Goal: Information Seeking & Learning: Learn about a topic

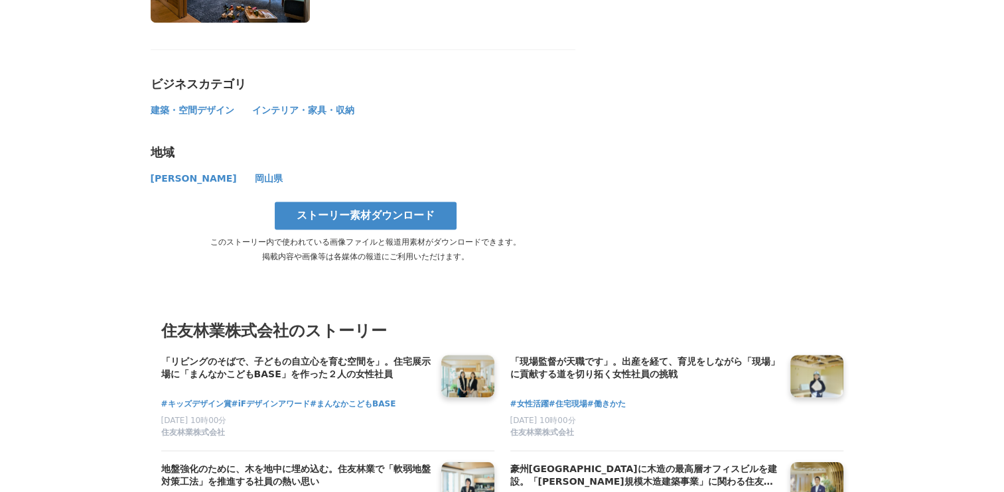
scroll to position [7114, 0]
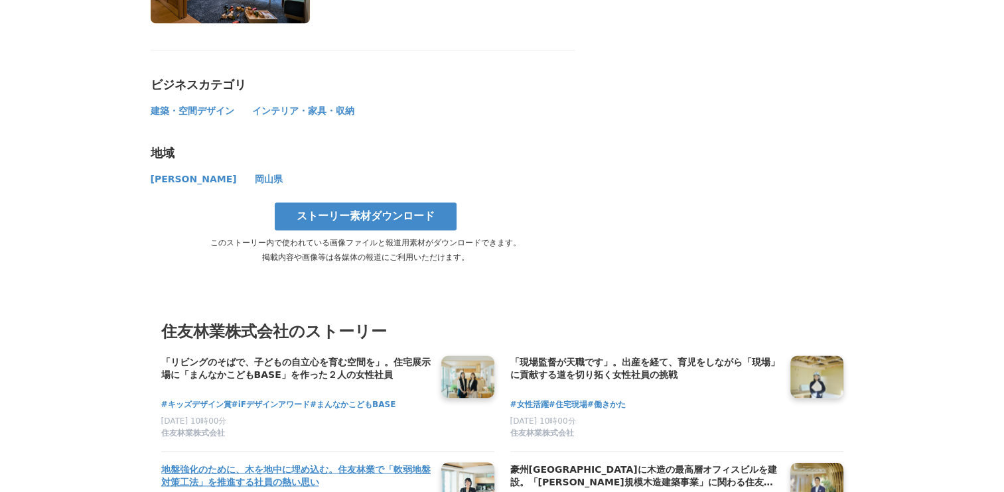
click at [422, 462] on h4 "地盤強化のために、木を地中に埋め込む。住友林業で「軟弱地盤対策工法」を推進する社員の熱い思い" at bounding box center [295, 475] width 269 height 27
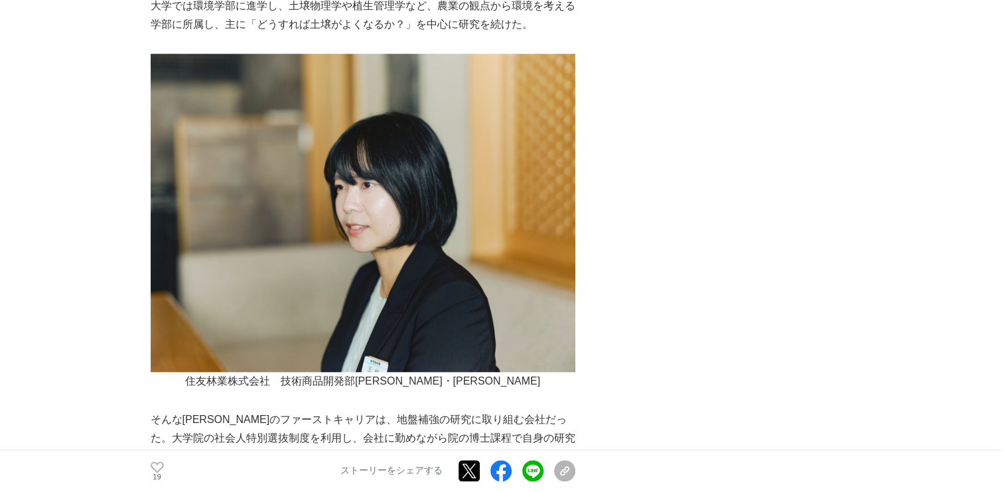
scroll to position [1116, 0]
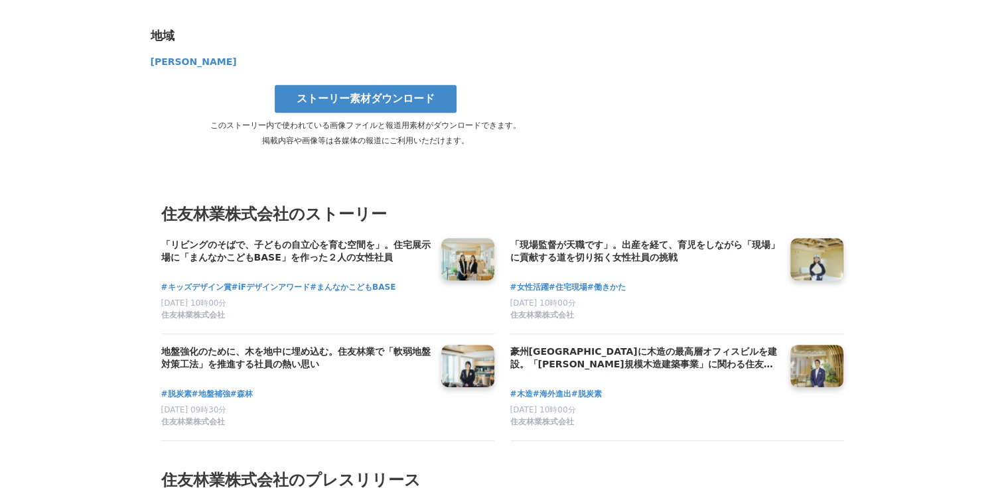
scroll to position [5755, 0]
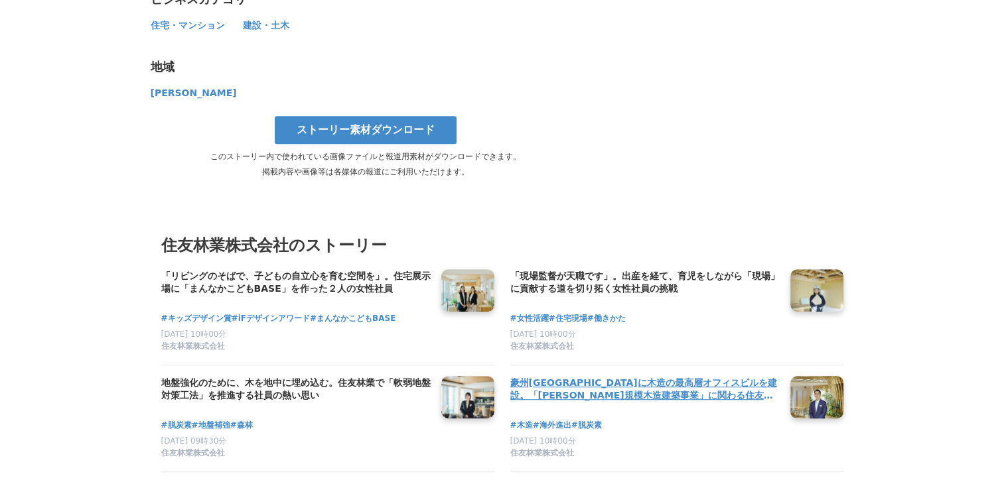
click at [700, 376] on h4 "豪州[GEOGRAPHIC_DATA]に木造の最高層オフィスビルを建設。「[PERSON_NAME]規模木造建築事業」に関わる住友林業社員のキャリアと展望" at bounding box center [644, 389] width 269 height 27
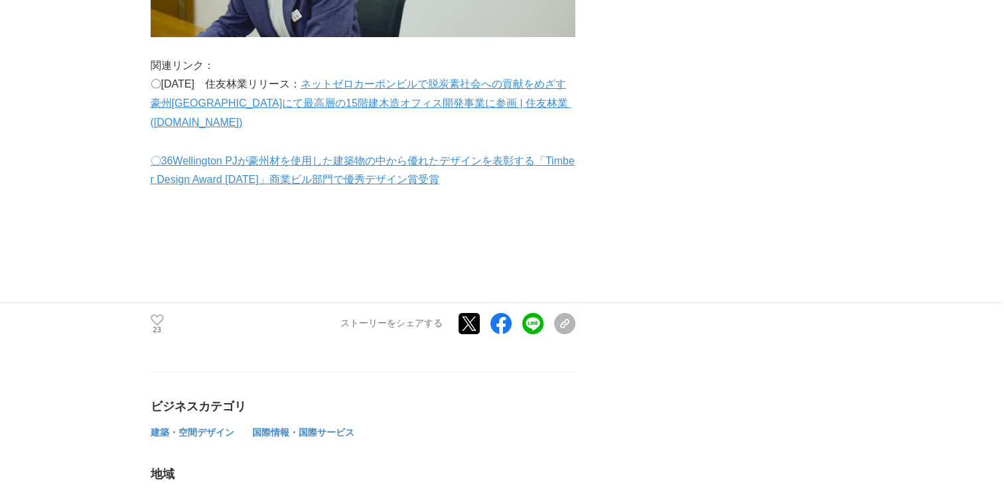
scroll to position [4912, 0]
